Goal: Transaction & Acquisition: Purchase product/service

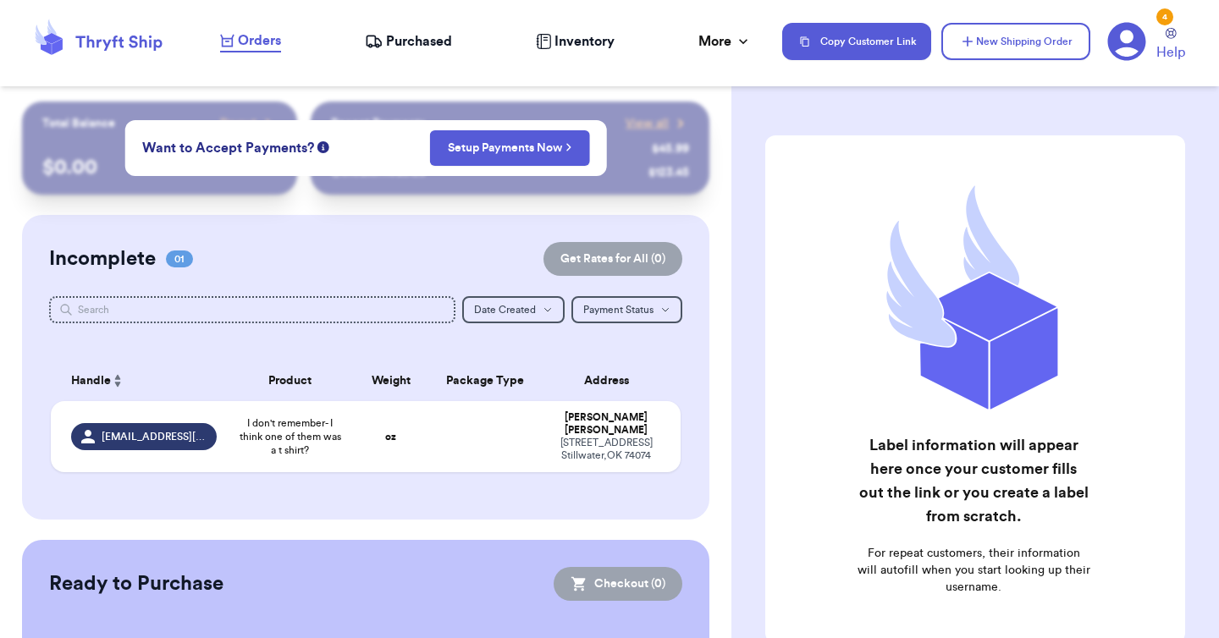
click at [684, 138] on div "Recent Payments View all @ fashionista $ 45.99 @ sneakerhead123 $ 123.45" at bounding box center [510, 148] width 399 height 93
click at [458, 416] on td at bounding box center [484, 436] width 113 height 71
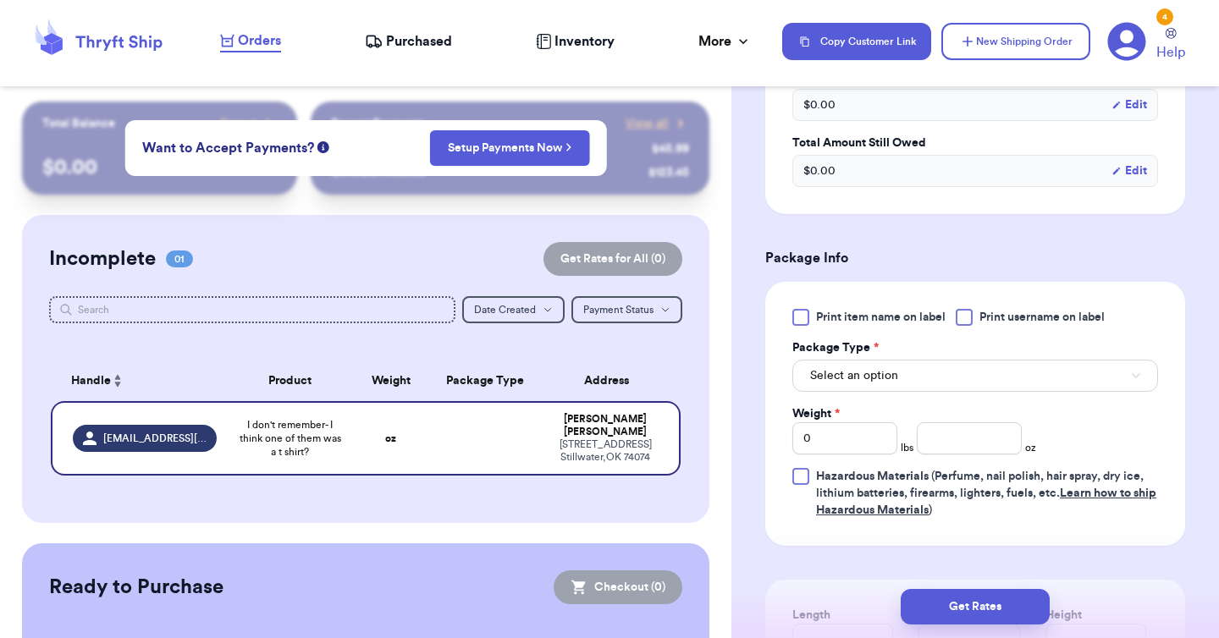
scroll to position [587, 0]
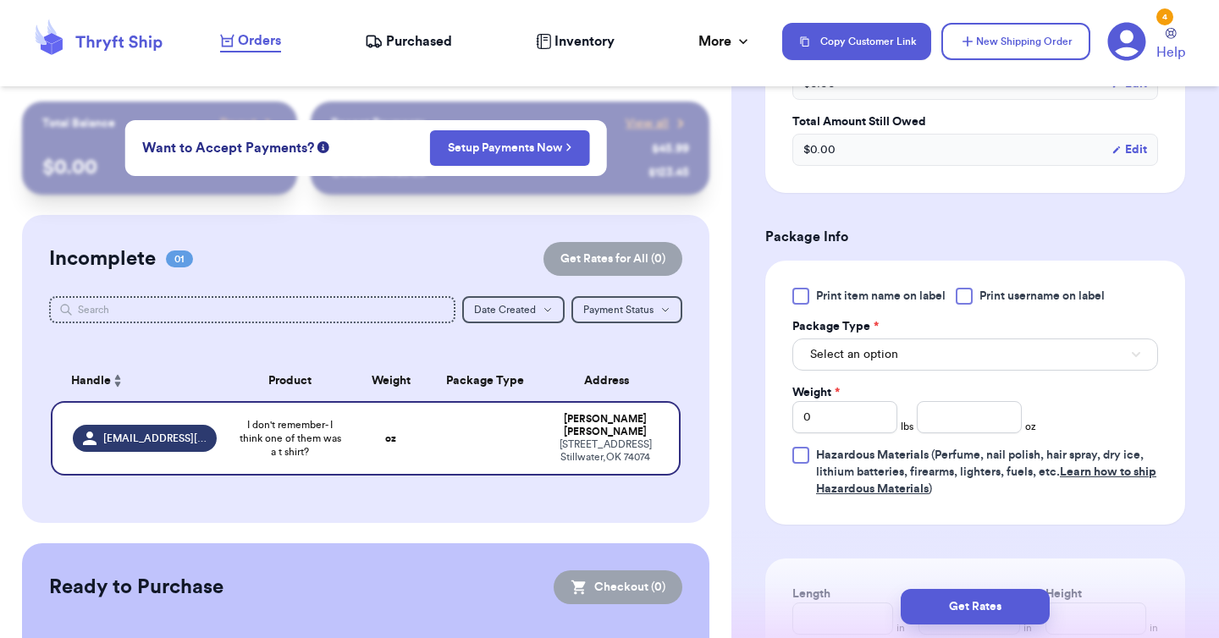
click at [946, 337] on div "Select an option" at bounding box center [975, 353] width 366 height 36
click at [946, 345] on button "Select an option" at bounding box center [975, 355] width 366 height 32
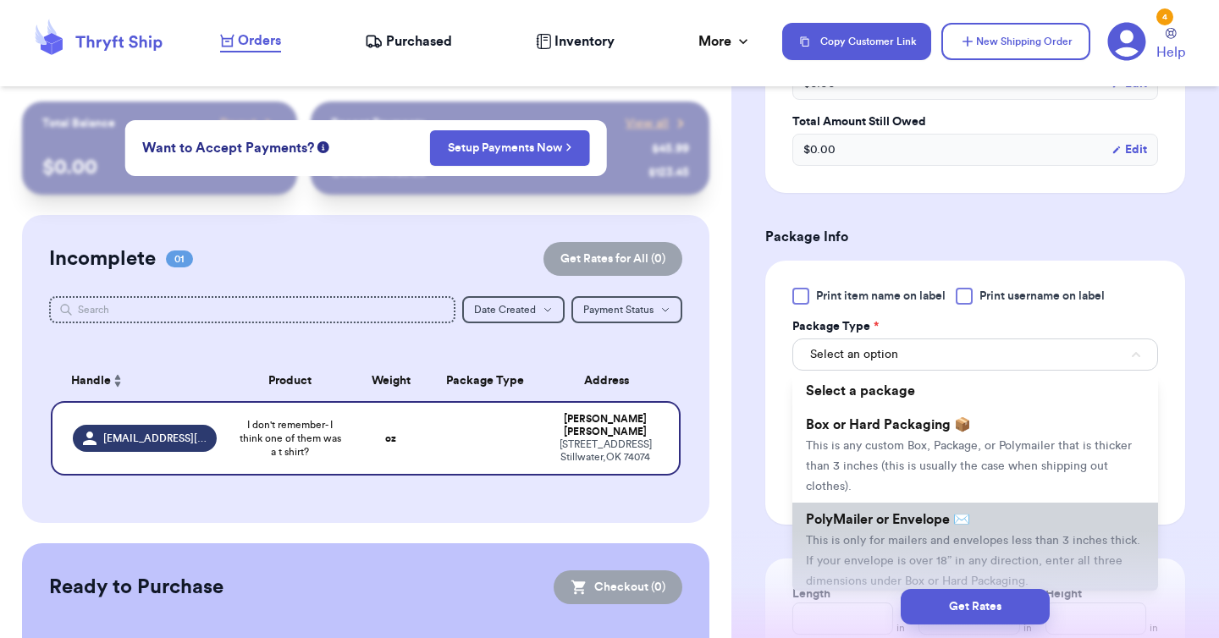
click at [928, 531] on li "PolyMailer or Envelope ✉️ This is only for mailers and envelopes less than 3 in…" at bounding box center [975, 550] width 366 height 95
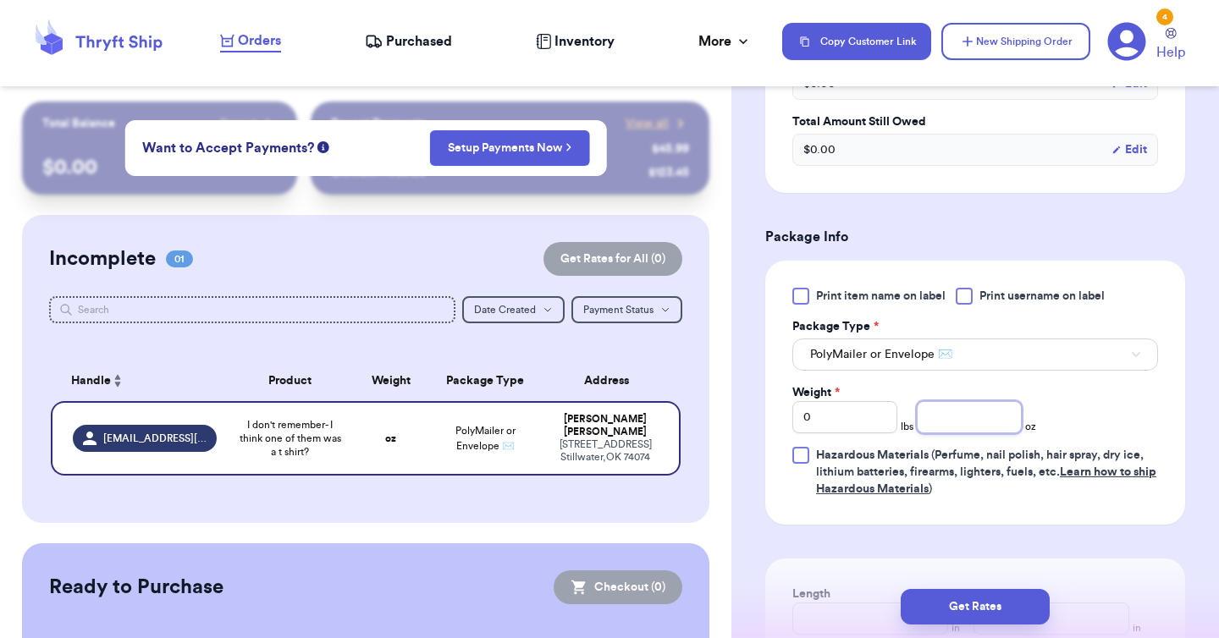
click at [945, 413] on input "number" at bounding box center [969, 417] width 105 height 32
type input "12"
click at [999, 605] on button "Get Rates" at bounding box center [975, 607] width 149 height 36
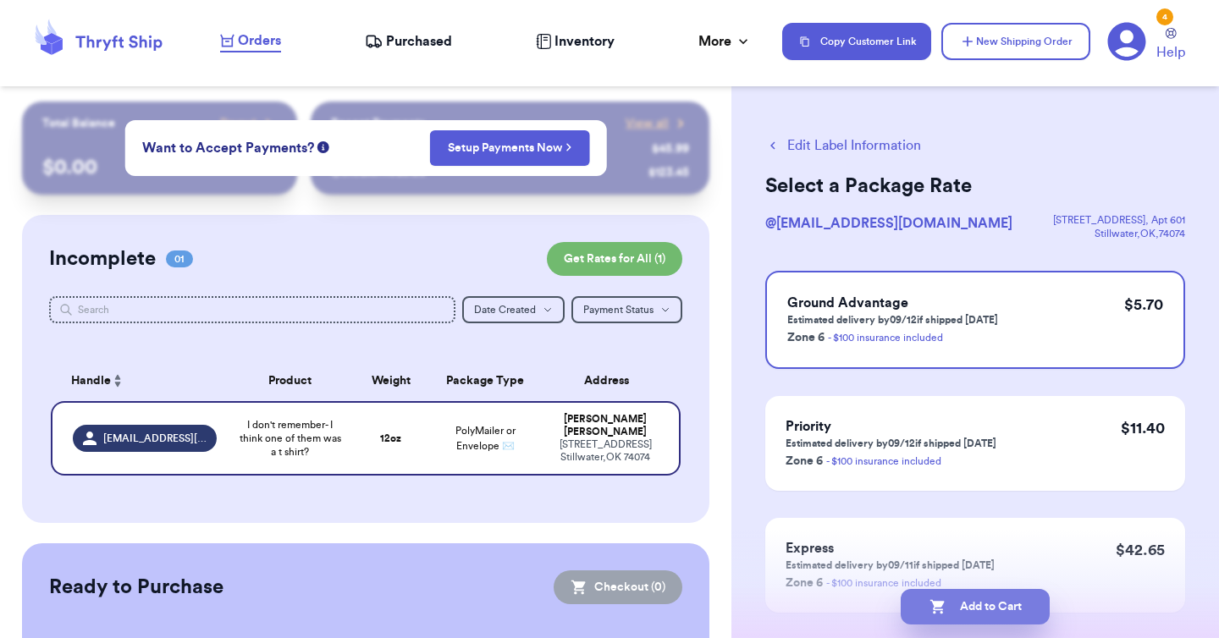
click at [927, 599] on button "Add to Cart" at bounding box center [975, 607] width 149 height 36
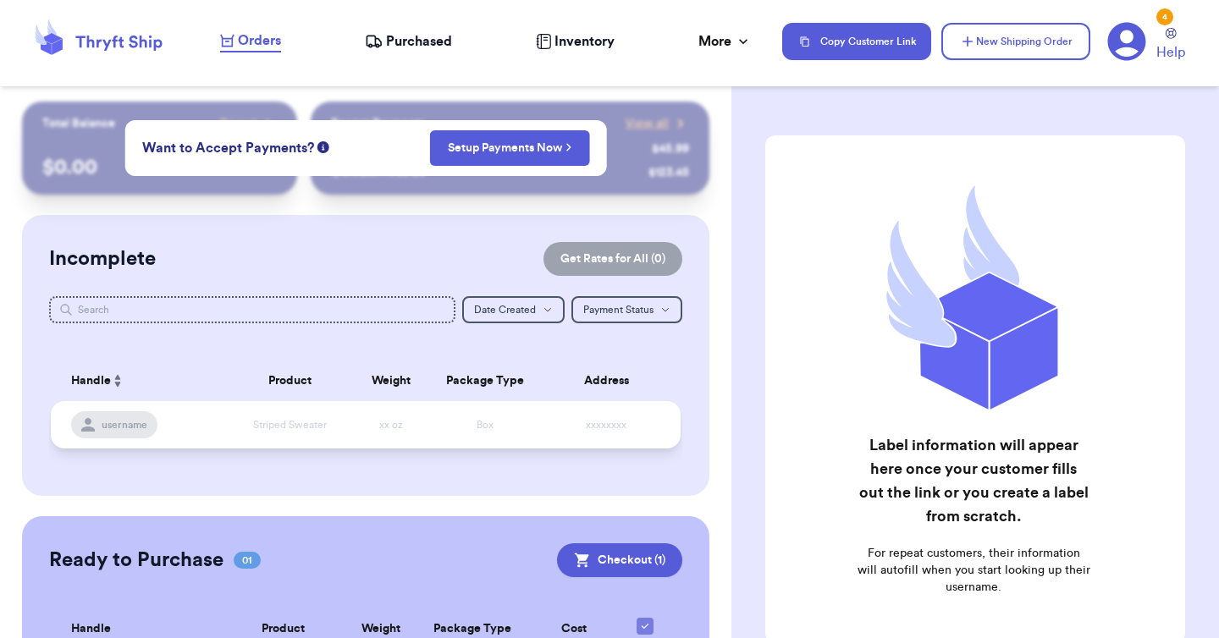
scroll to position [140, 0]
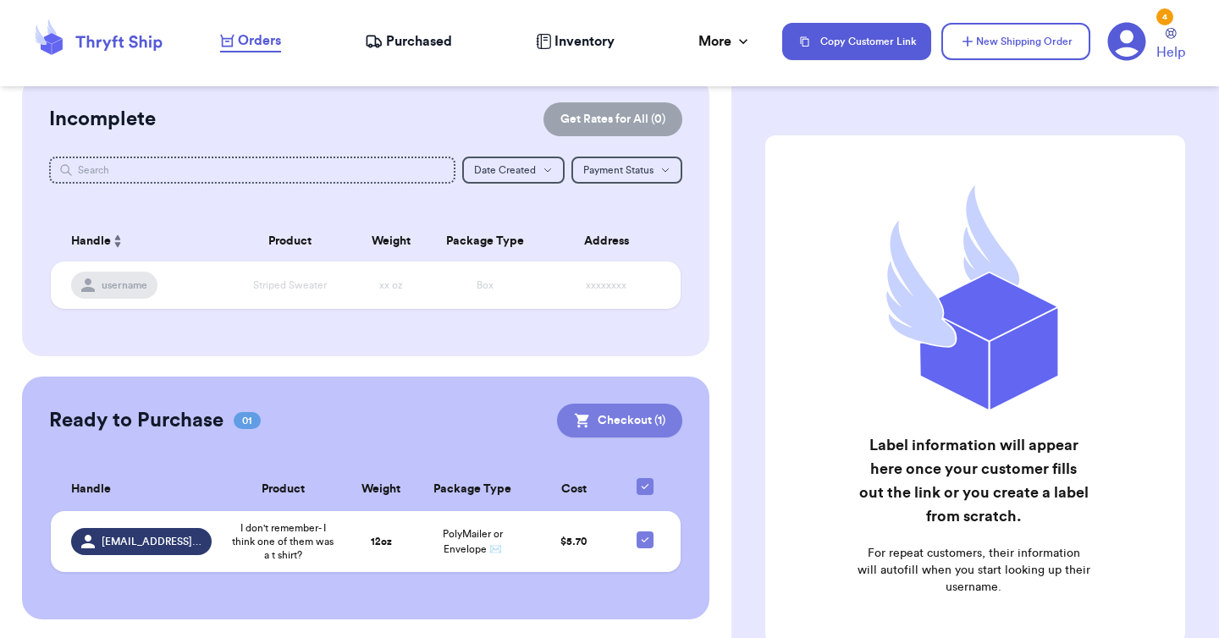
click at [634, 411] on button "Checkout ( 1 )" at bounding box center [619, 421] width 125 height 34
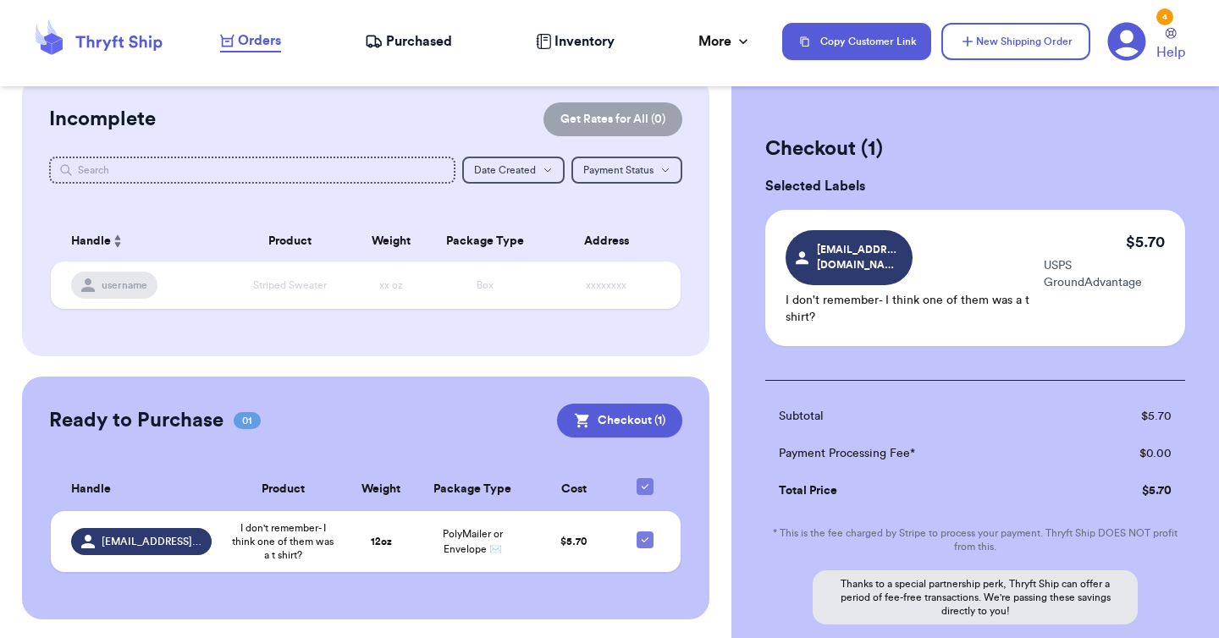
scroll to position [152, 0]
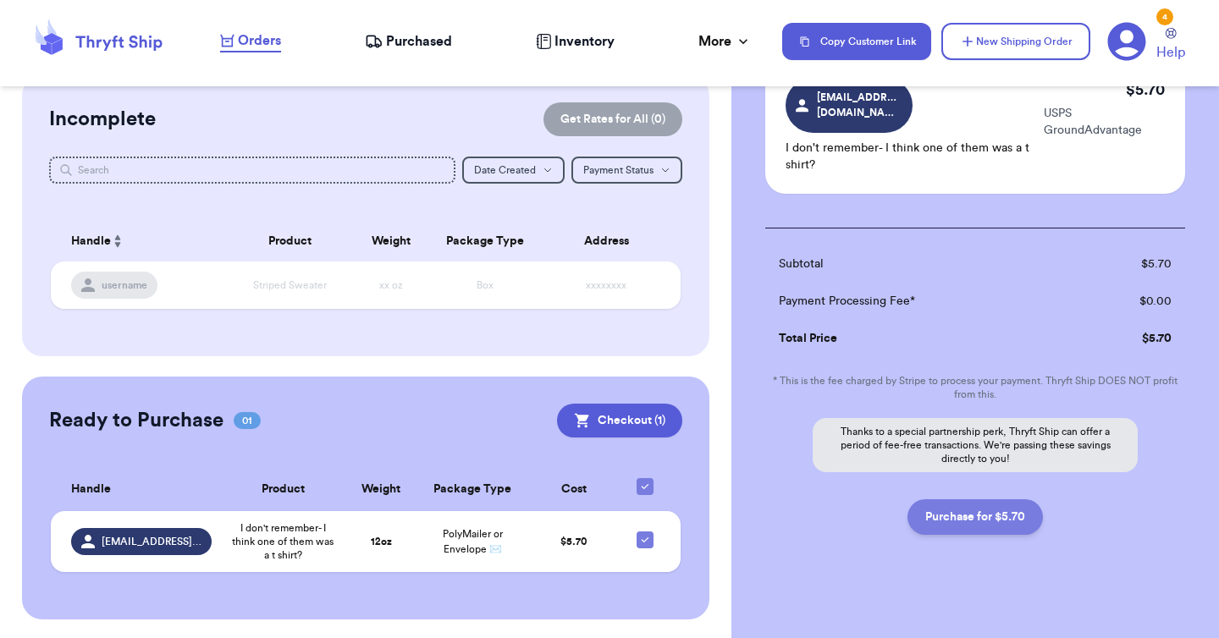
click at [928, 503] on button "Purchase for $5.70" at bounding box center [974, 517] width 135 height 36
checkbox input "false"
checkbox input "true"
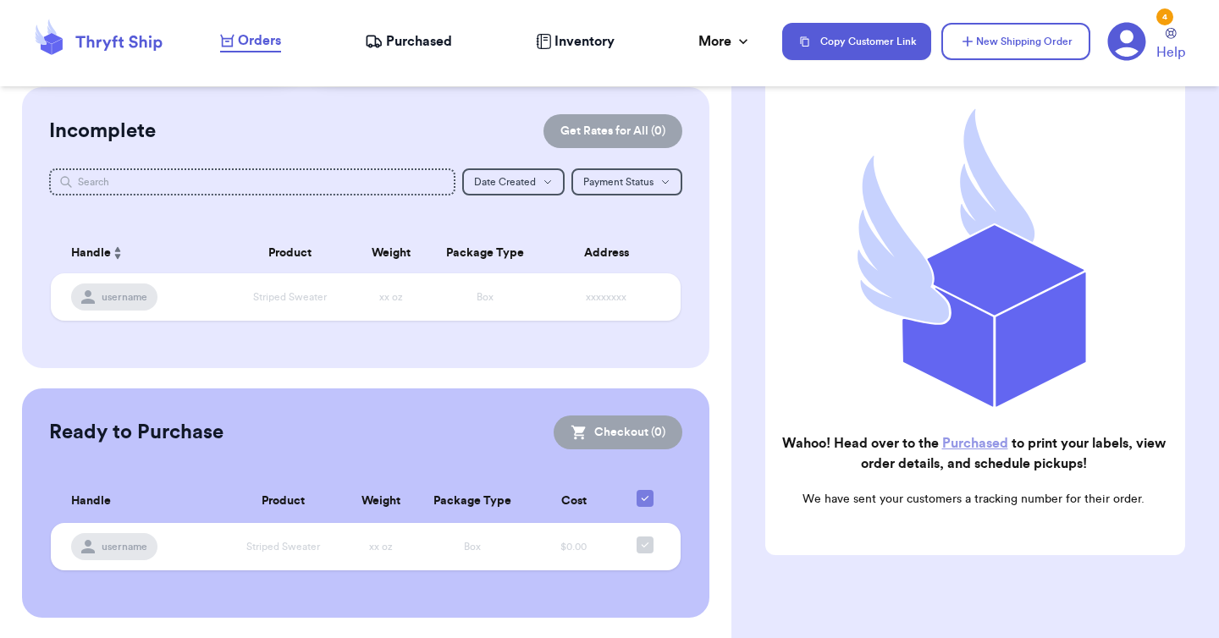
scroll to position [126, 0]
click at [405, 29] on nav "Orders Purchased Inventory More Stats Completed Orders Payments Payouts Copy Cu…" at bounding box center [711, 42] width 1016 height 56
click at [408, 39] on span "Purchased" at bounding box center [419, 41] width 66 height 20
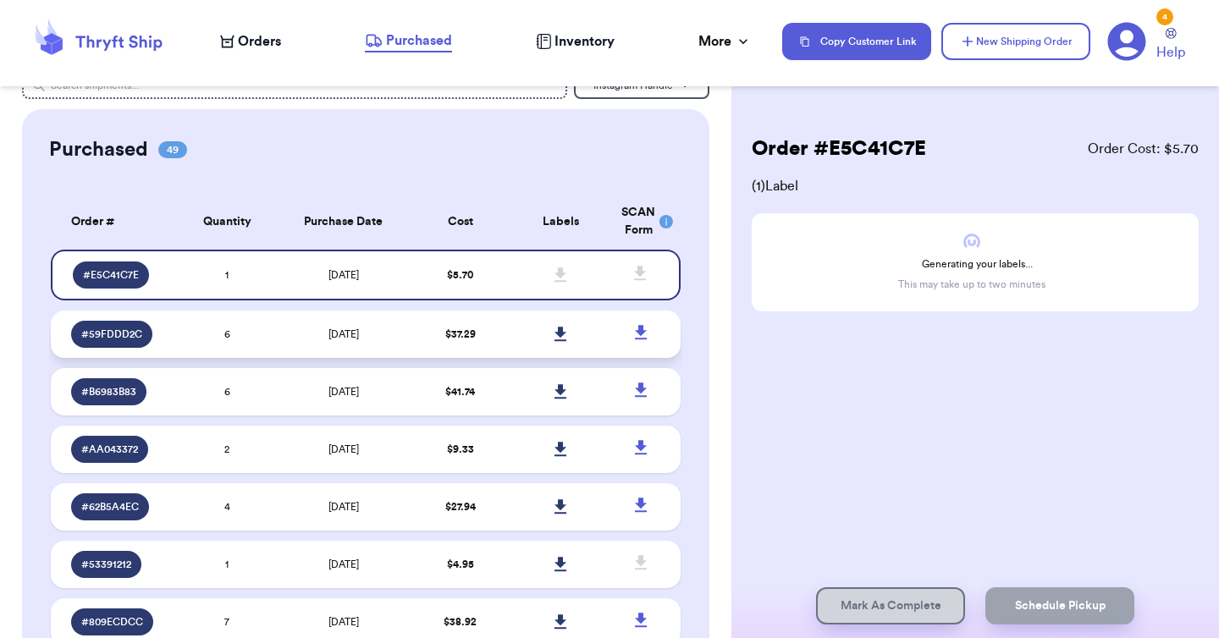
scroll to position [14, 0]
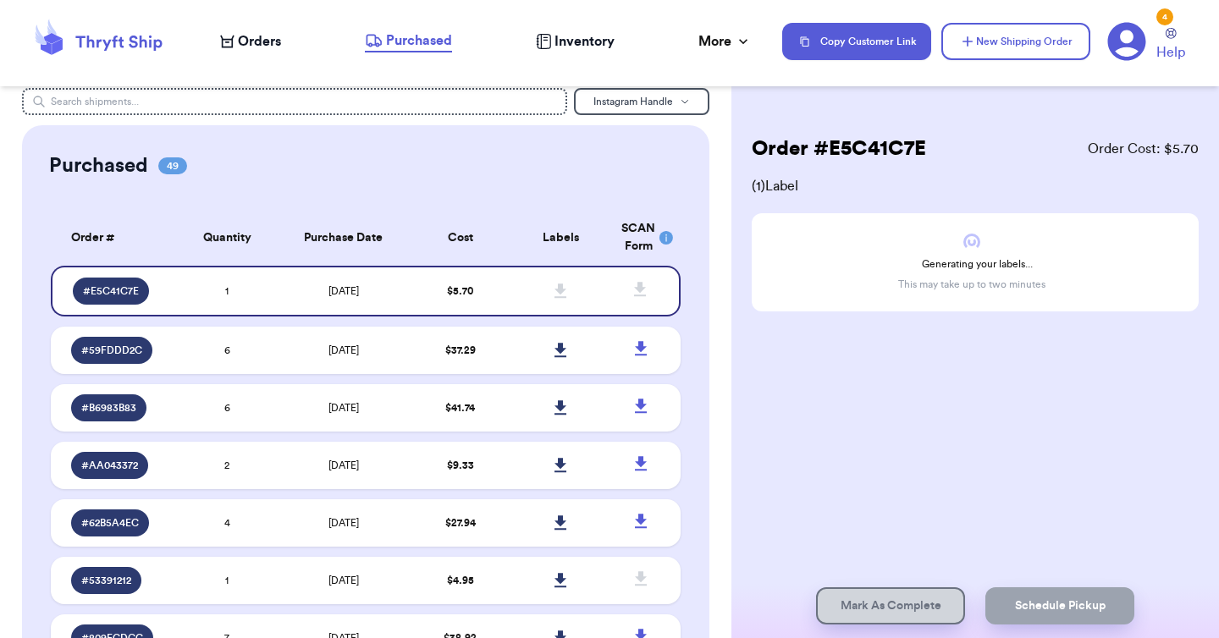
click at [231, 12] on header "Orders Purchased Inventory More Stats Completed Orders Payments Payouts Copy Cu…" at bounding box center [609, 43] width 1219 height 86
click at [249, 44] on span "Orders" at bounding box center [259, 41] width 43 height 20
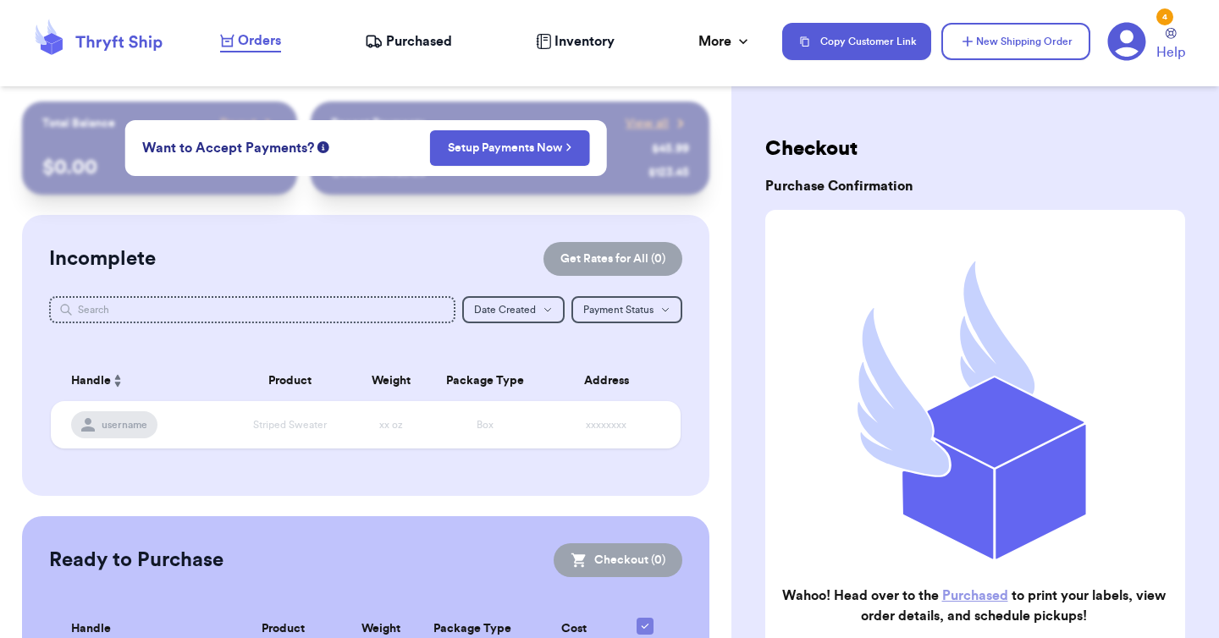
click at [419, 35] on span "Purchased" at bounding box center [419, 41] width 66 height 20
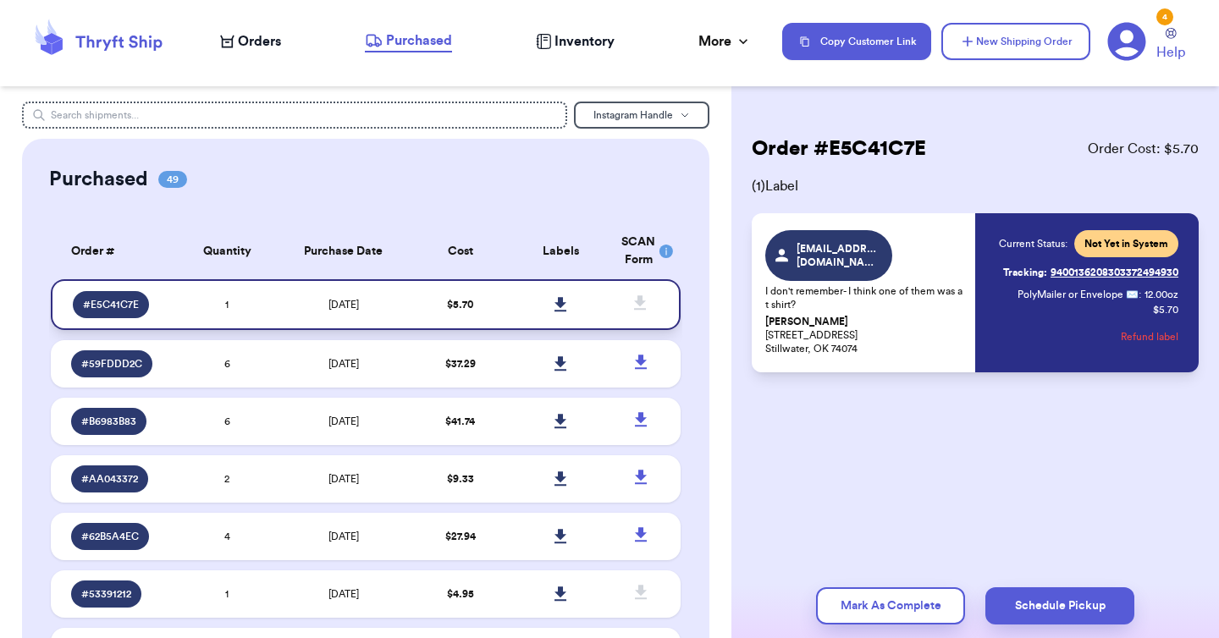
click at [554, 303] on icon at bounding box center [560, 304] width 12 height 14
click at [554, 301] on icon at bounding box center [560, 304] width 12 height 14
